Goal: Transaction & Acquisition: Purchase product/service

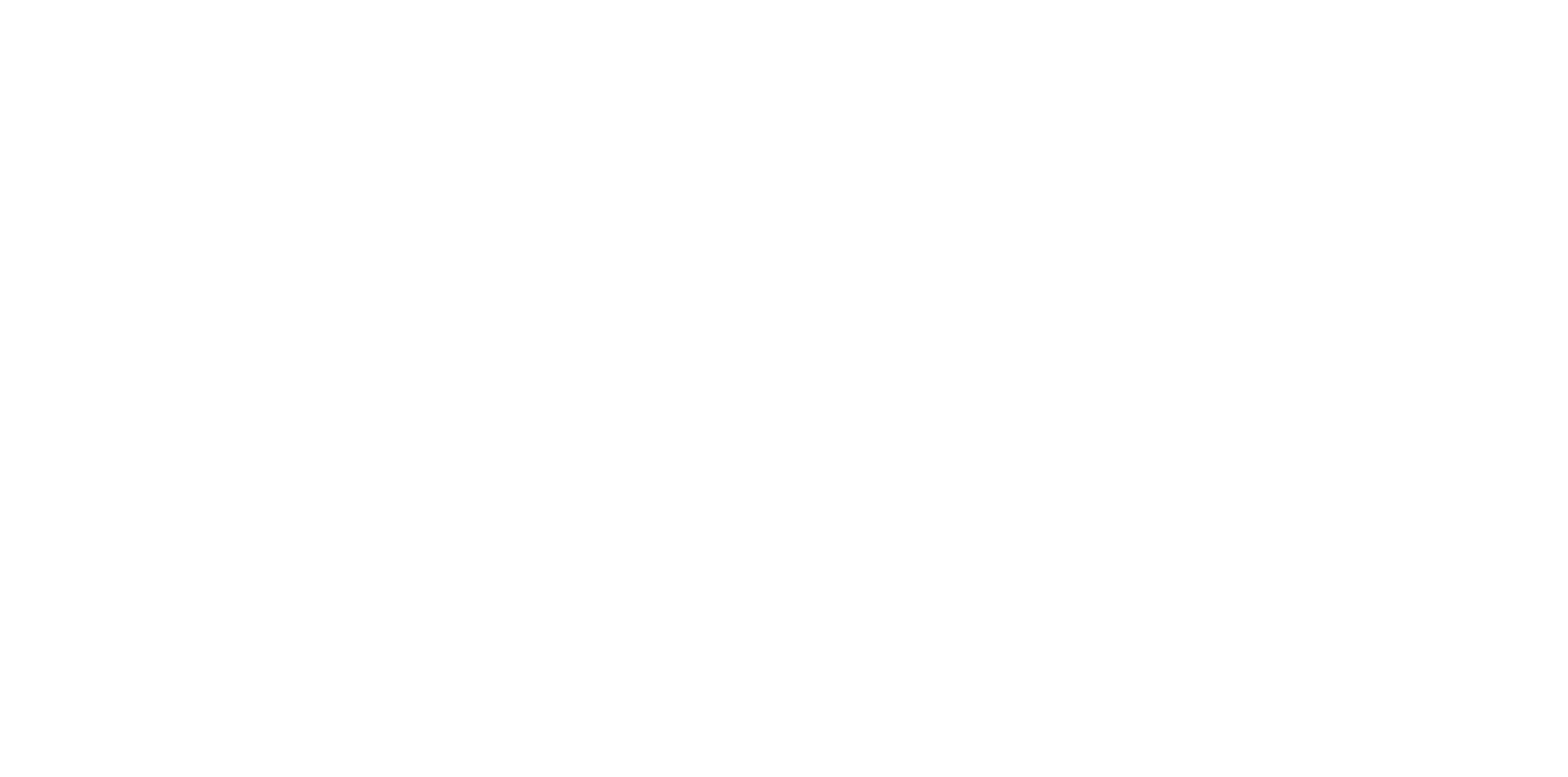
scroll to position [1727, 0]
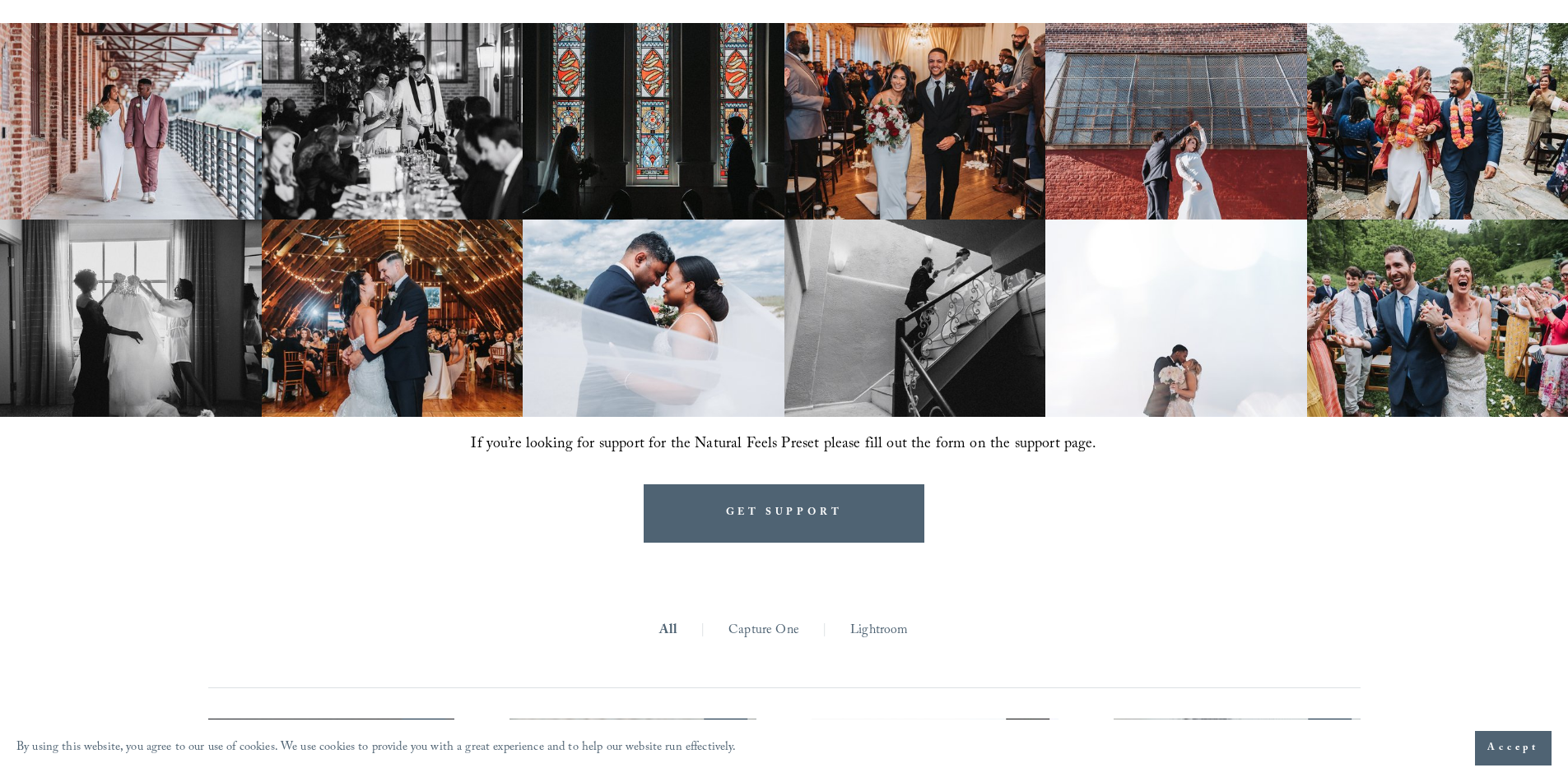
scroll to position [1316, 0]
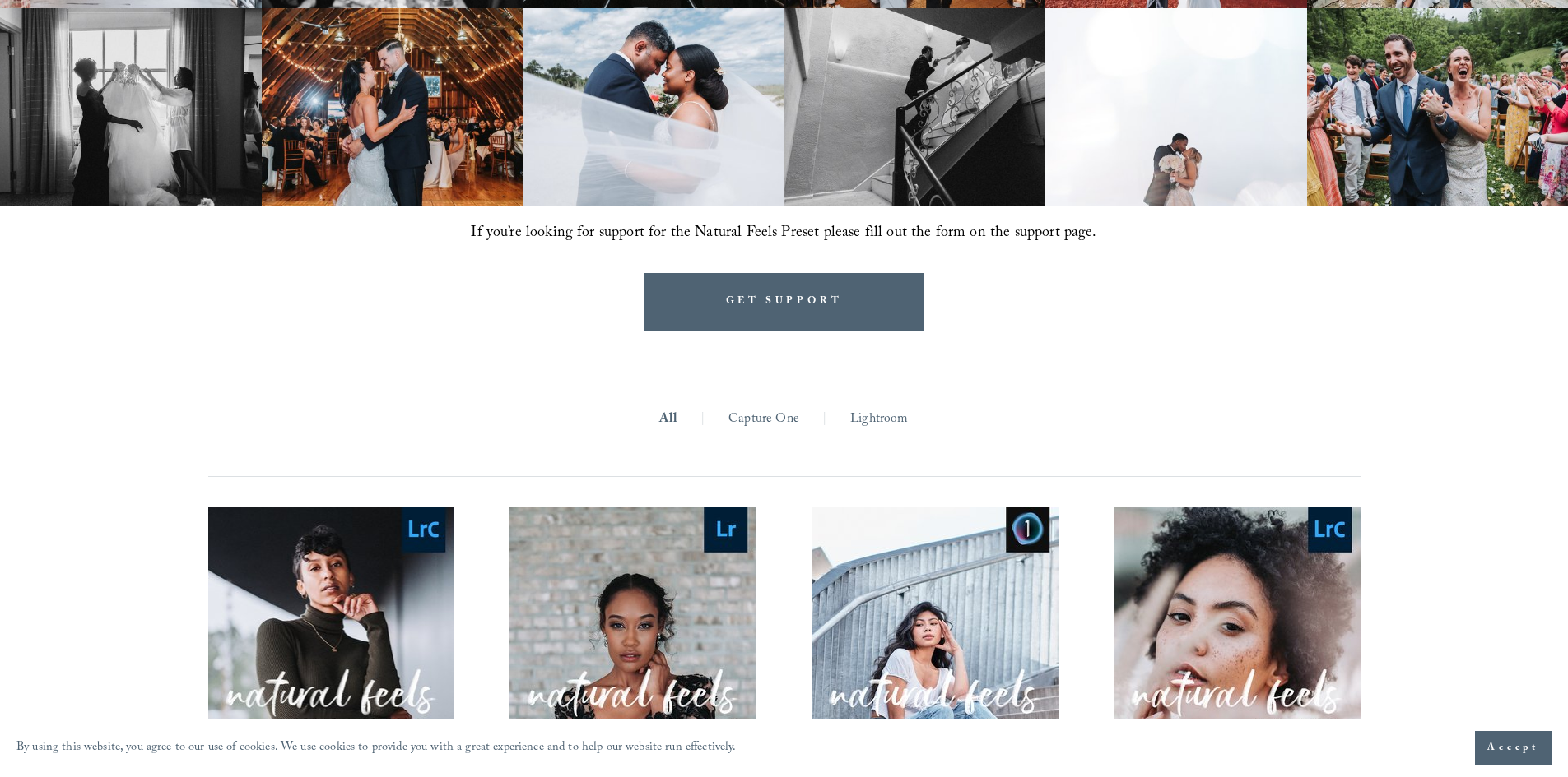
click at [878, 421] on link "Lightroom" at bounding box center [879, 420] width 57 height 26
